Goal: Check status: Check status

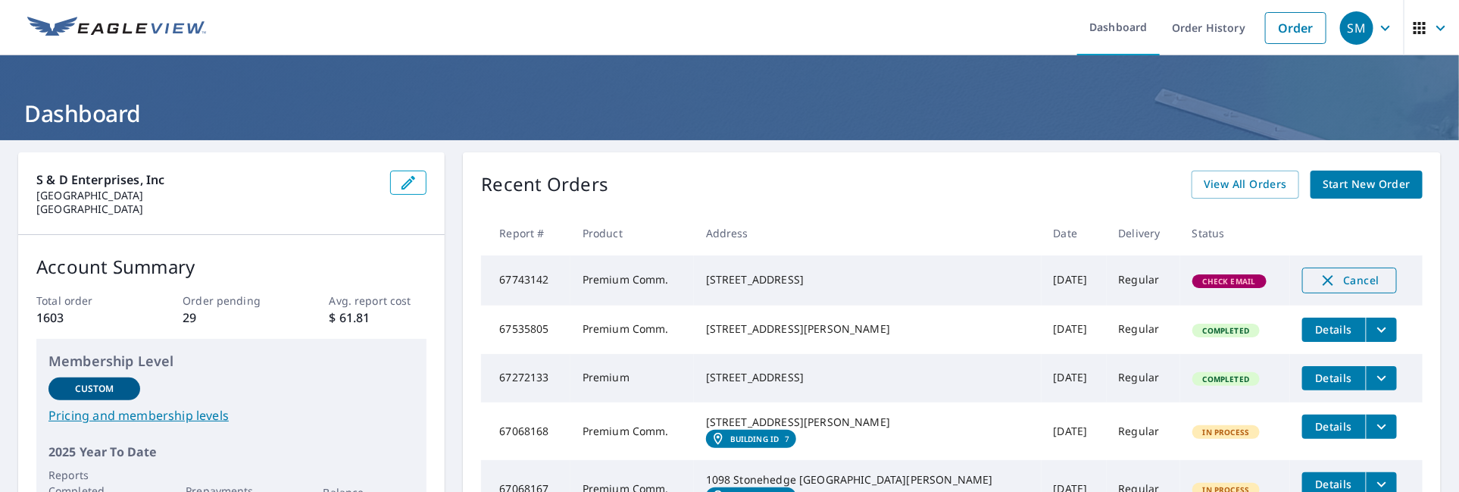
click at [1319, 280] on icon "button" at bounding box center [1328, 280] width 18 height 18
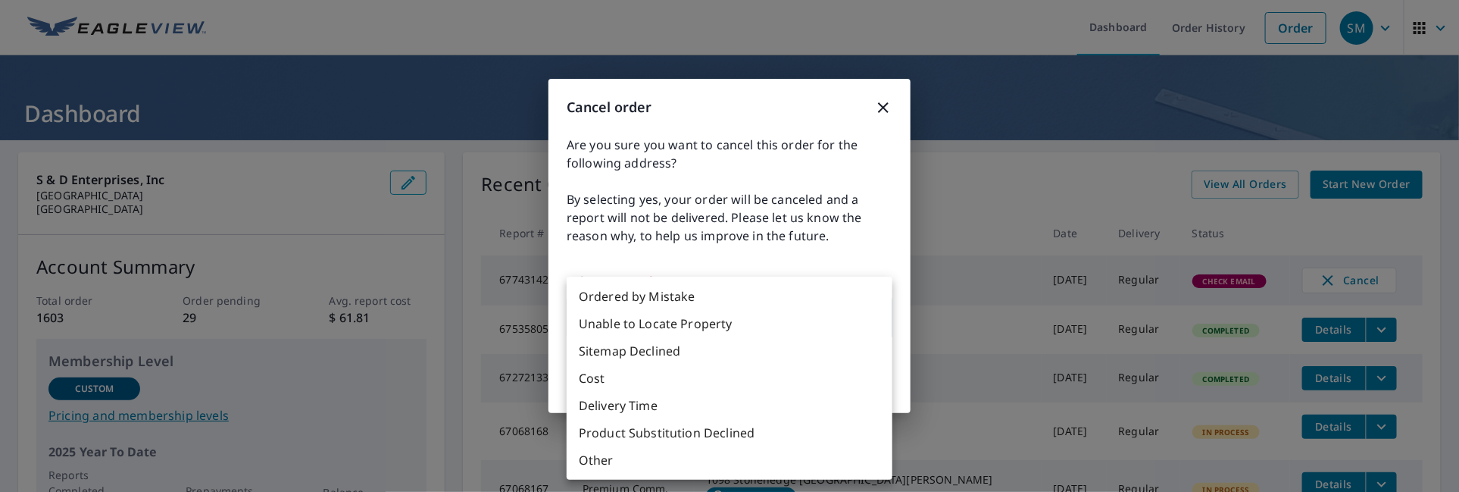
click at [660, 305] on body "SM SM Dashboard Order History Order SM Dashboard S & D Enterprises, Inc [STREET…" at bounding box center [729, 246] width 1459 height 492
click at [634, 404] on li "Delivery Time" at bounding box center [730, 405] width 326 height 27
type input "34"
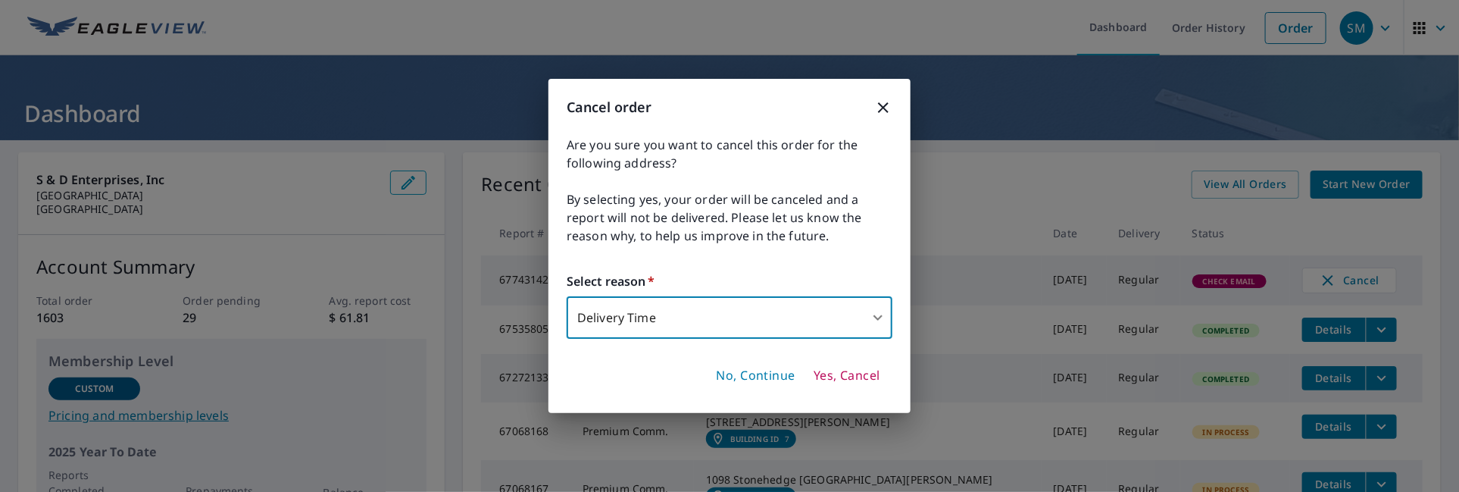
click at [854, 379] on span "Yes, Cancel" at bounding box center [847, 375] width 67 height 17
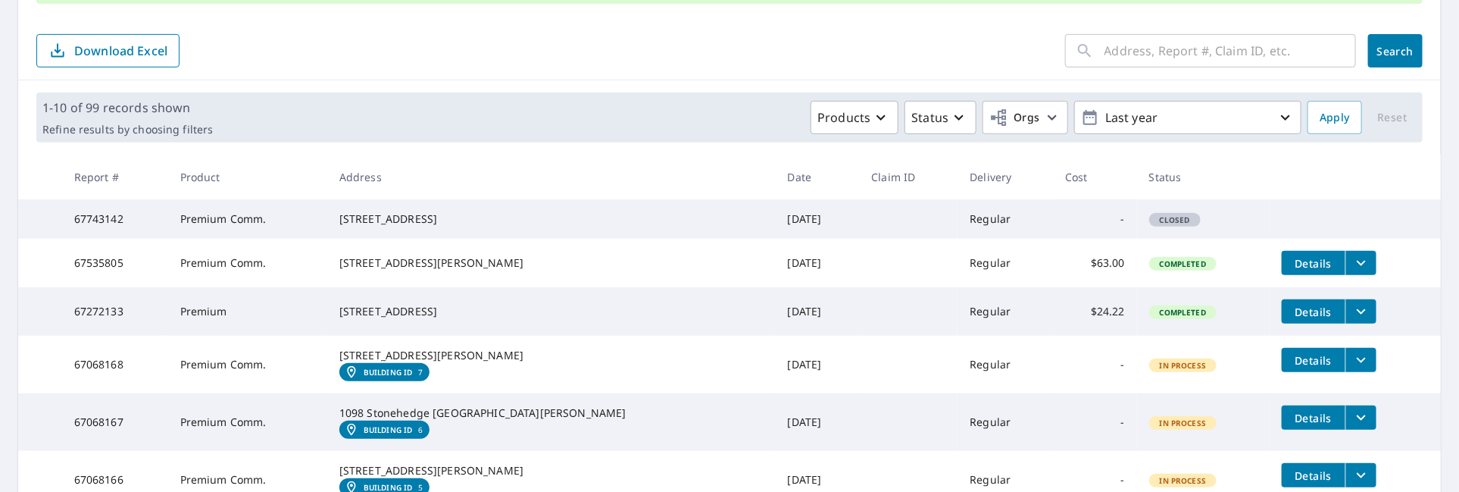
scroll to position [303, 0]
